Goal: Complete application form

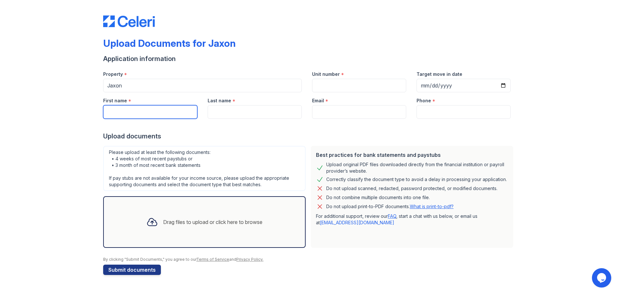
click at [136, 114] on input "First name" at bounding box center [150, 112] width 94 height 14
type input "Mark"
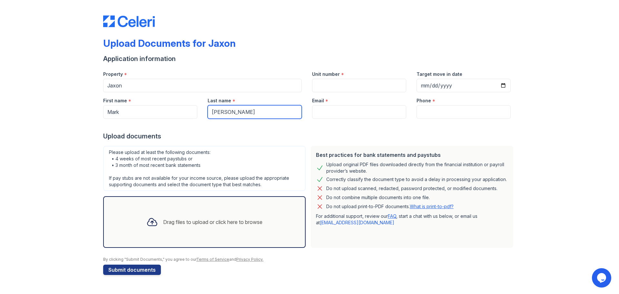
type input "[PERSON_NAME]"
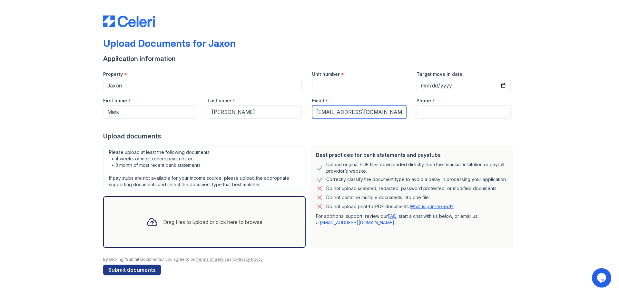
type input "[EMAIL_ADDRESS][DOMAIN_NAME]"
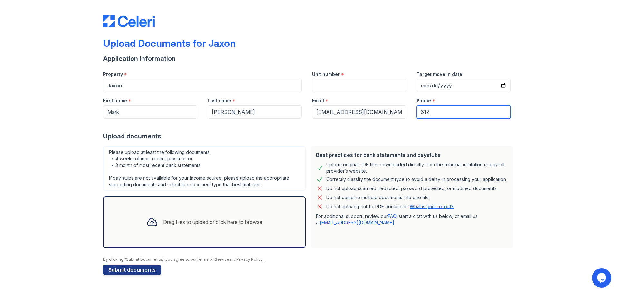
click at [462, 109] on input "612" at bounding box center [464, 112] width 94 height 14
type input "6127168458"
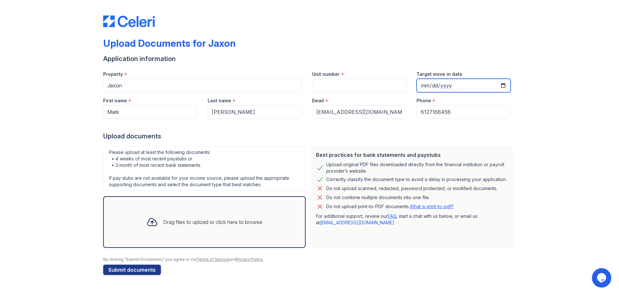
click at [505, 85] on input "Target move in date" at bounding box center [464, 86] width 94 height 14
type input "[DATE]"
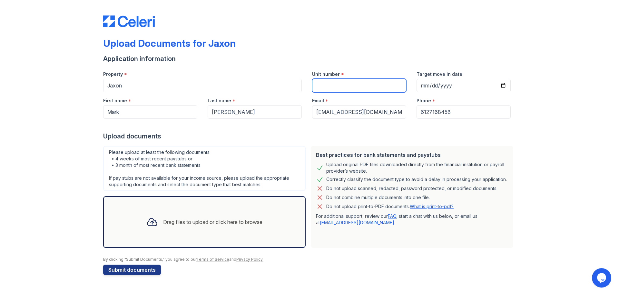
click at [327, 88] on input "Unit number" at bounding box center [359, 86] width 94 height 14
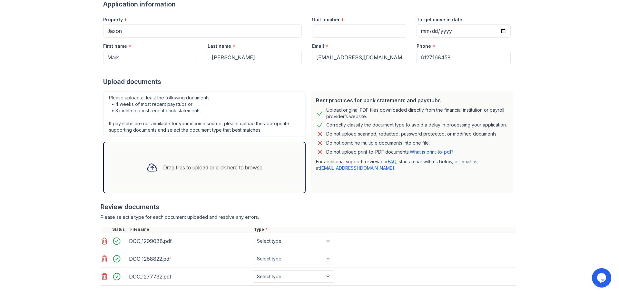
scroll to position [90, 0]
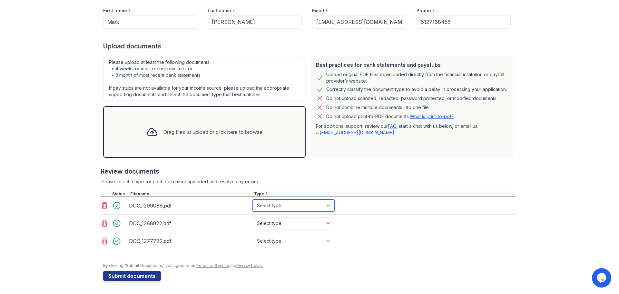
click at [313, 202] on select "Select type Paystub Bank Statement Offer Letter Tax Documents Benefit Award Let…" at bounding box center [294, 205] width 82 height 12
select select "bank_statement"
click at [253, 199] on select "Select type Paystub Bank Statement Offer Letter Tax Documents Benefit Award Let…" at bounding box center [294, 205] width 82 height 12
click at [287, 222] on select "Select type Paystub Bank Statement Offer Letter Tax Documents Benefit Award Let…" at bounding box center [294, 223] width 82 height 12
select select "bank_statement"
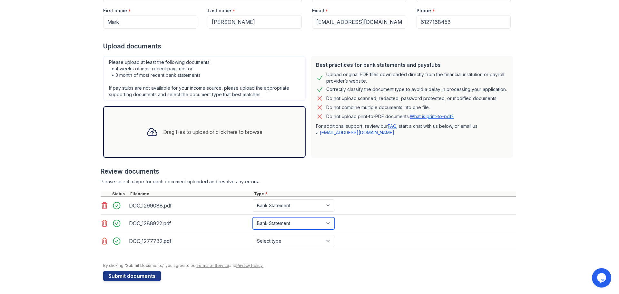
click at [253, 217] on select "Select type Paystub Bank Statement Offer Letter Tax Documents Benefit Award Let…" at bounding box center [294, 223] width 82 height 12
click at [266, 239] on select "Select type Paystub Bank Statement Offer Letter Tax Documents Benefit Award Let…" at bounding box center [294, 241] width 82 height 12
select select "bank_statement"
click at [253, 235] on select "Select type Paystub Bank Statement Offer Letter Tax Documents Benefit Award Let…" at bounding box center [294, 241] width 82 height 12
click at [69, 93] on div "Upload Documents for Jaxon Application information Property * [GEOGRAPHIC_DATA]…" at bounding box center [309, 102] width 598 height 384
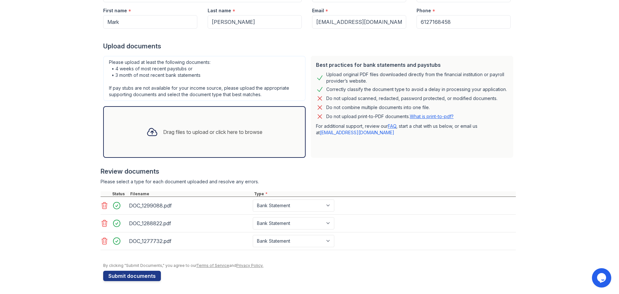
click at [47, 109] on div "Upload Documents for Jaxon Application information Property * [GEOGRAPHIC_DATA]…" at bounding box center [309, 102] width 598 height 384
click at [78, 94] on div "Upload Documents for Jaxon Application information Property * [GEOGRAPHIC_DATA]…" at bounding box center [309, 102] width 598 height 384
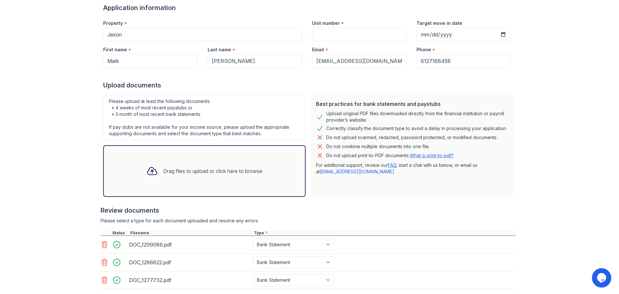
scroll to position [0, 0]
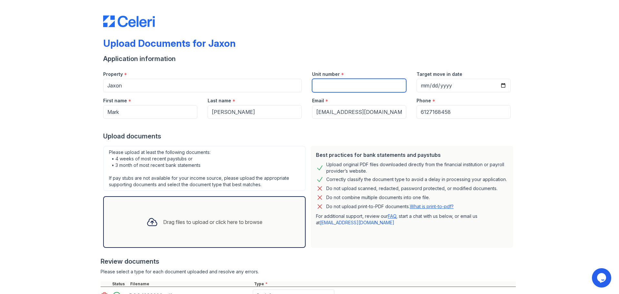
click at [319, 88] on input "Unit number" at bounding box center [359, 86] width 94 height 14
type input "317"
click at [320, 38] on div "Upload Documents for Jaxon" at bounding box center [309, 45] width 413 height 17
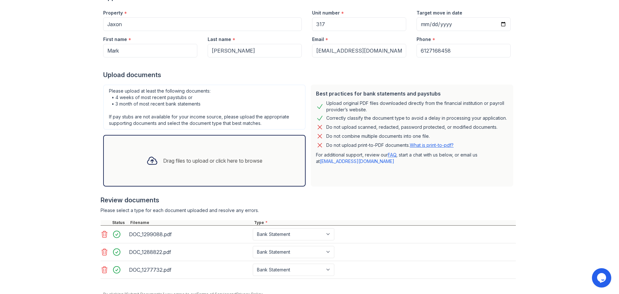
scroll to position [90, 0]
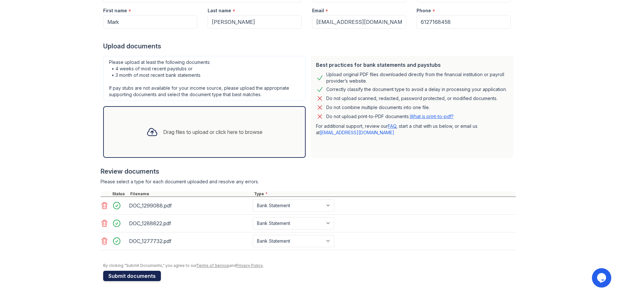
click at [131, 276] on button "Submit documents" at bounding box center [132, 275] width 58 height 10
